Goal: Information Seeking & Learning: Learn about a topic

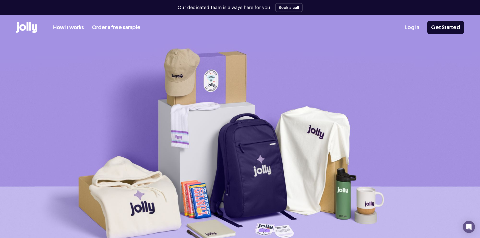
click at [113, 28] on link "Order a free sample" at bounding box center [116, 27] width 49 height 8
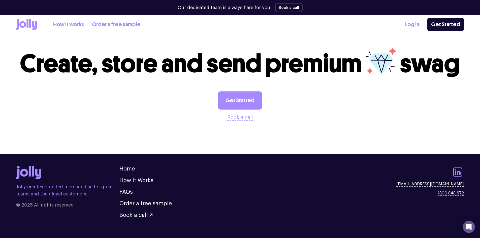
scroll to position [524, 0]
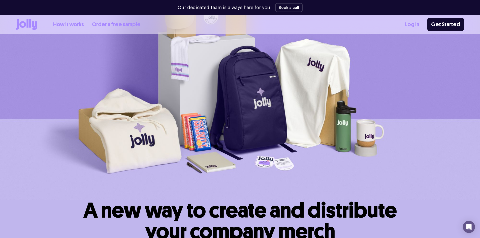
scroll to position [76, 0]
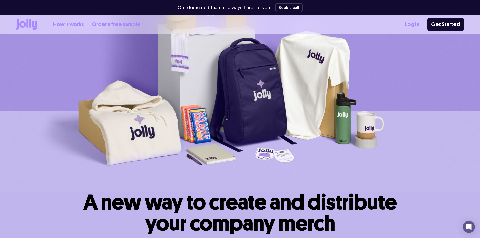
click at [77, 23] on link "How it works" at bounding box center [68, 24] width 31 height 8
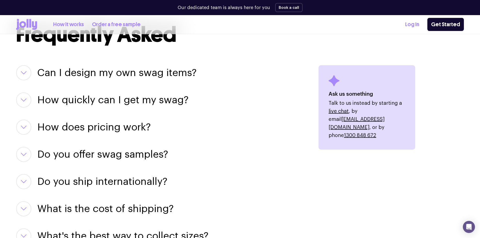
scroll to position [605, 0]
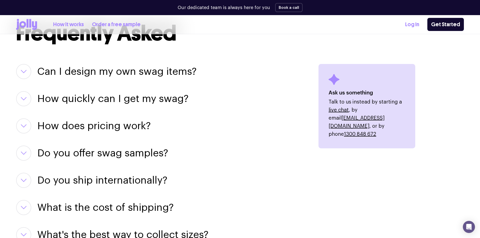
click at [22, 74] on button "button" at bounding box center [23, 71] width 15 height 15
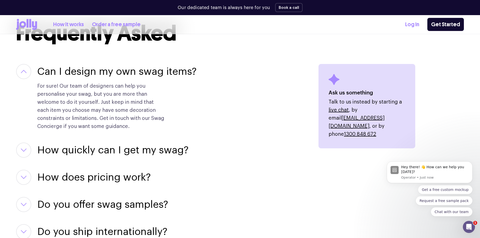
scroll to position [0, 0]
click at [22, 74] on button "button" at bounding box center [23, 71] width 15 height 15
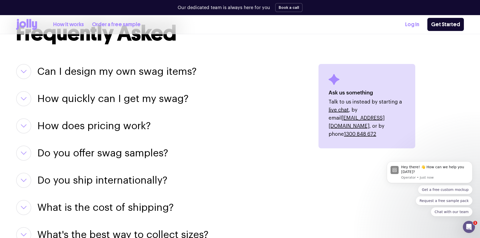
click at [24, 96] on button "button" at bounding box center [23, 98] width 15 height 15
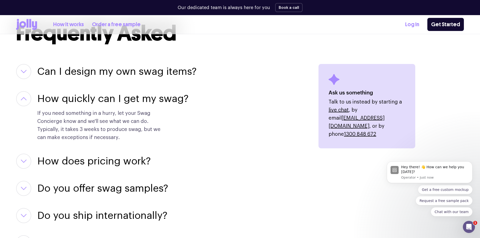
click at [24, 96] on button "button" at bounding box center [23, 98] width 15 height 15
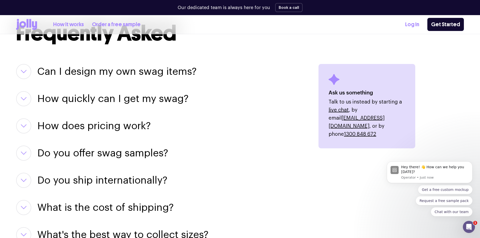
click at [26, 123] on button "button" at bounding box center [23, 126] width 15 height 15
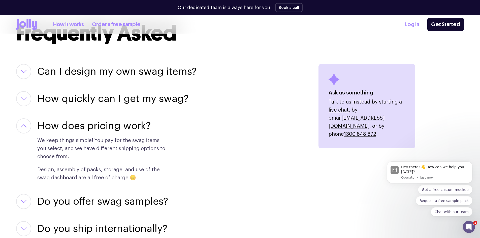
click at [26, 123] on button "button" at bounding box center [23, 126] width 15 height 15
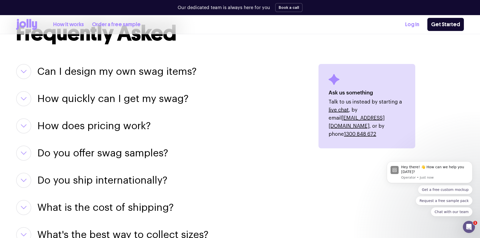
scroll to position [631, 0]
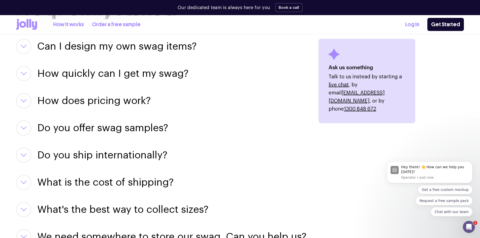
click at [26, 123] on button "button" at bounding box center [23, 128] width 15 height 15
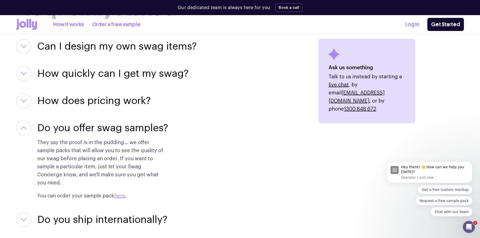
click at [26, 123] on button "button" at bounding box center [23, 128] width 15 height 15
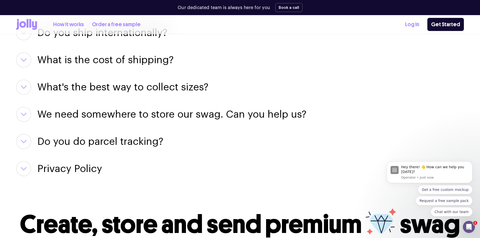
scroll to position [747, 0]
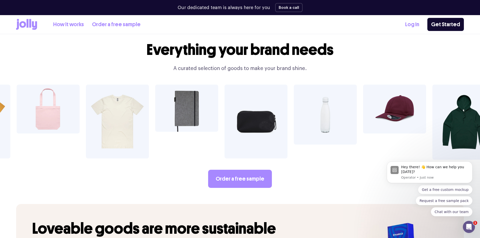
scroll to position [883, 0]
